Goal: Transaction & Acquisition: Purchase product/service

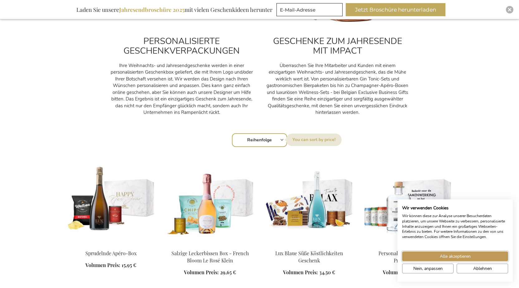
click at [440, 253] on span "Alle akzeptieren" at bounding box center [455, 256] width 31 height 7
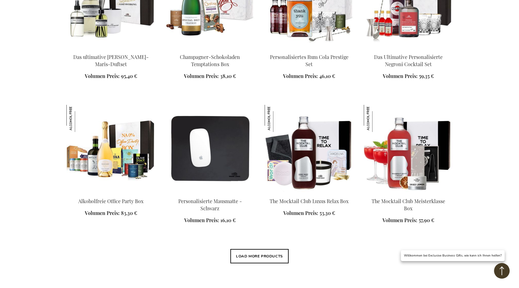
scroll to position [763, 0]
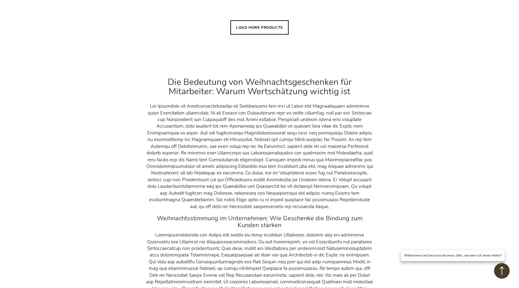
scroll to position [1468, 0]
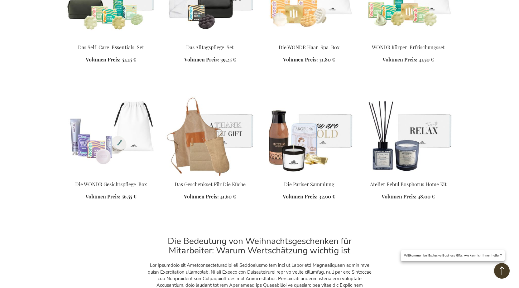
scroll to position [2077, 0]
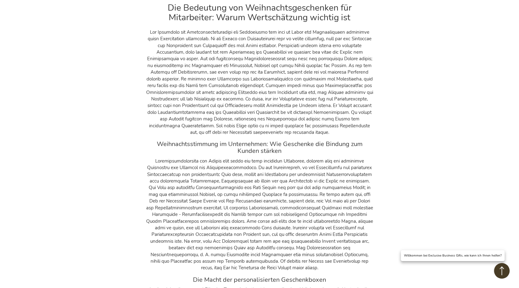
scroll to position [2839, 0]
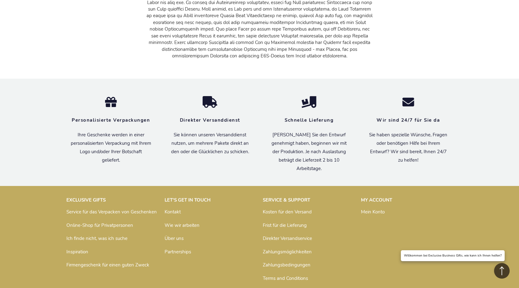
scroll to position [3109, 0]
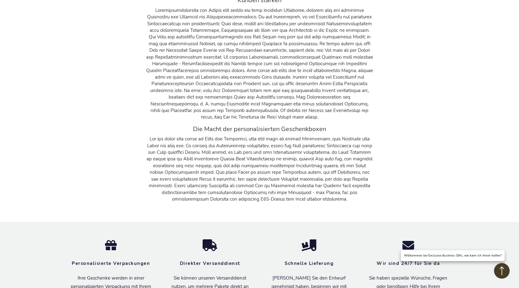
scroll to position [3859, 0]
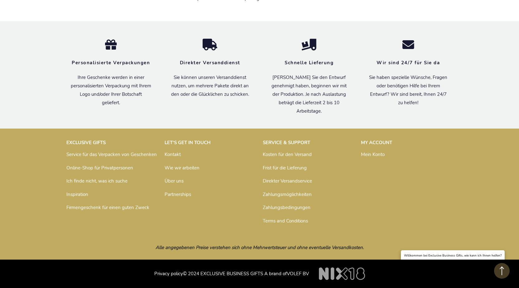
scroll to position [4287, 0]
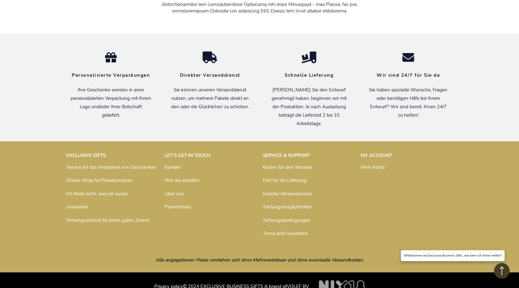
scroll to position [8675, 0]
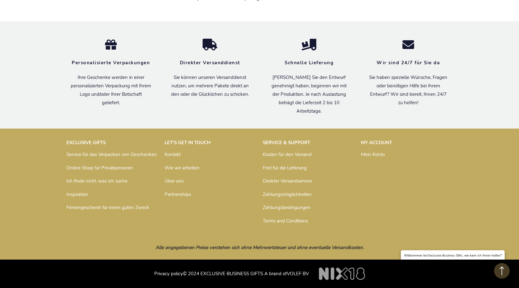
scroll to position [9161, 0]
